Goal: Information Seeking & Learning: Find specific fact

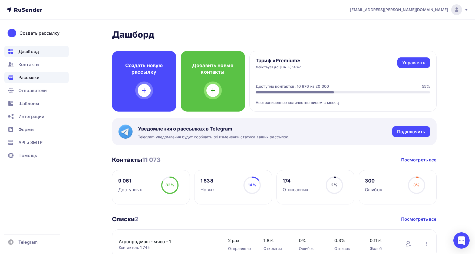
click at [35, 78] on span "Рассылки" at bounding box center [28, 77] width 21 height 6
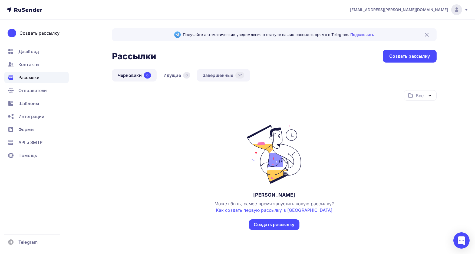
click at [223, 80] on link "Завершенные 57" at bounding box center [223, 75] width 53 height 12
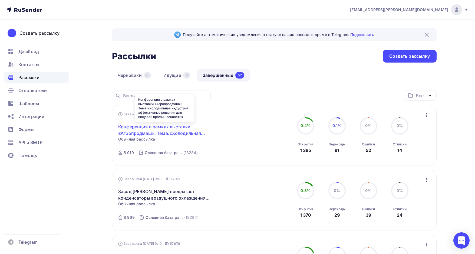
click at [170, 128] on link "Конференция в рамках выставки «Агропродмаш»: Тема:«Холодильная индустрия: эффек…" at bounding box center [164, 129] width 93 height 13
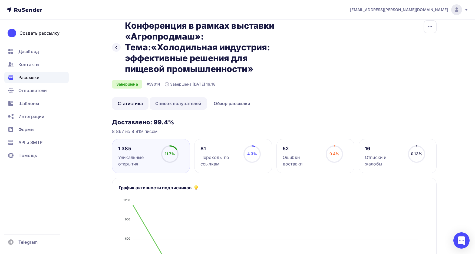
scroll to position [15, 0]
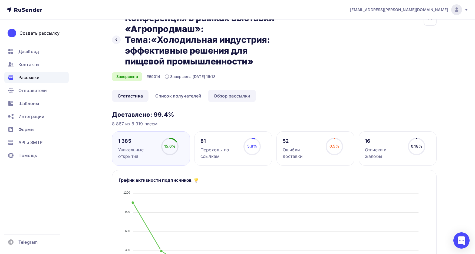
click at [233, 98] on link "Обзор рассылки" at bounding box center [232, 96] width 48 height 12
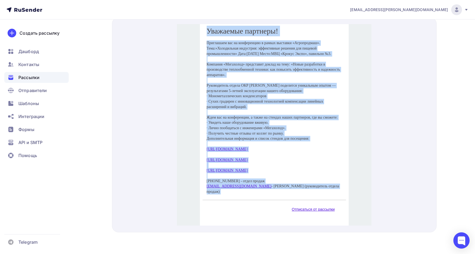
scroll to position [168, 0]
drag, startPoint x: 204, startPoint y: 164, endPoint x: 325, endPoint y: 186, distance: 122.4
click at [325, 186] on div "Уважаемые партнеры! Приглашаем вас на конференцию в рамках выставки «Агропродма…" at bounding box center [274, 101] width 149 height 190
copy div "Loremipsu dolorsit! Ametconsec adi el seddoeiusmo t incidi utlabore «Etdolorema…"
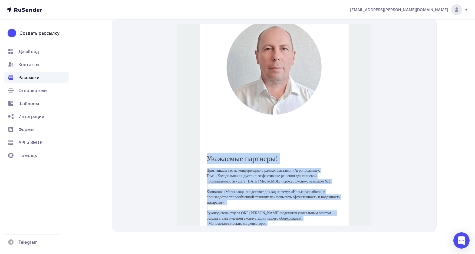
scroll to position [0, 0]
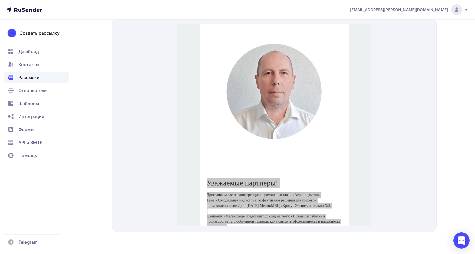
click at [443, 88] on div "Назад Конференция в рамках выставки «Агропродмаш»: Тема:«Холодильная индустрия:…" at bounding box center [237, 11] width 443 height 485
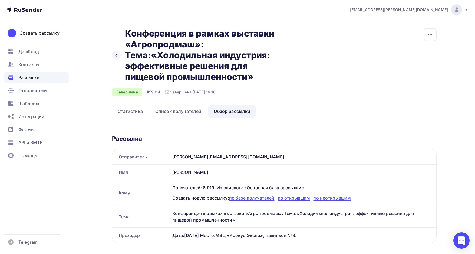
drag, startPoint x: 126, startPoint y: 30, endPoint x: 254, endPoint y: 76, distance: 135.3
click at [254, 76] on h2 "Конференция в рамках выставки «Агропродмаш»: Тема:«Холодильная индустрия: эффек…" at bounding box center [206, 55] width 163 height 54
copy h2 "Конференция в рамках выставки «Агропродмаш»: Тема:«Холодильная индустрия: эффек…"
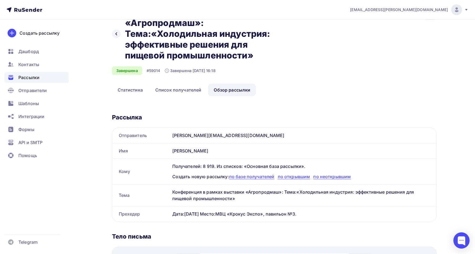
click at [228, 88] on link "Обзор рассылки" at bounding box center [232, 90] width 48 height 12
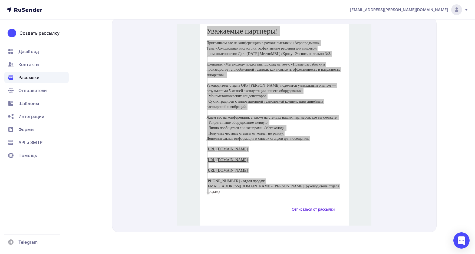
scroll to position [168, 0]
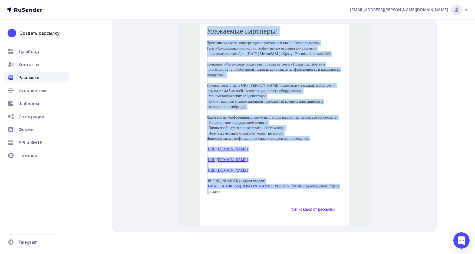
click at [311, 161] on p at bounding box center [274, 158] width 135 height 5
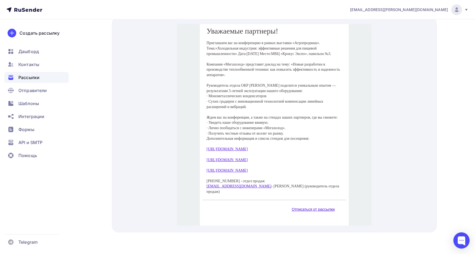
drag, startPoint x: 247, startPoint y: 170, endPoint x: 201, endPoint y: 139, distance: 55.1
click at [201, 139] on td "Приглашаем вас на конференцию в рамках выставки «Агропродмаш». Тема:«Холодильна…" at bounding box center [274, 112] width 149 height 156
click at [228, 156] on p "Дополнительная информация и список стендов для посещения: [URL][DOMAIN_NAME] [U…" at bounding box center [274, 142] width 135 height 27
drag, startPoint x: 223, startPoint y: 159, endPoint x: 202, endPoint y: 139, distance: 29.7
click at [202, 139] on td "Приглашаем вас на конференцию в рамках выставки «Агропродмаш». Тема:«Холодильна…" at bounding box center [274, 112] width 149 height 156
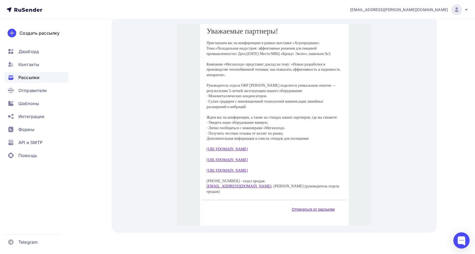
copy p "[URL][DOMAIN_NAME] [URL][DOMAIN_NAME]"
